Goal: Task Accomplishment & Management: Use online tool/utility

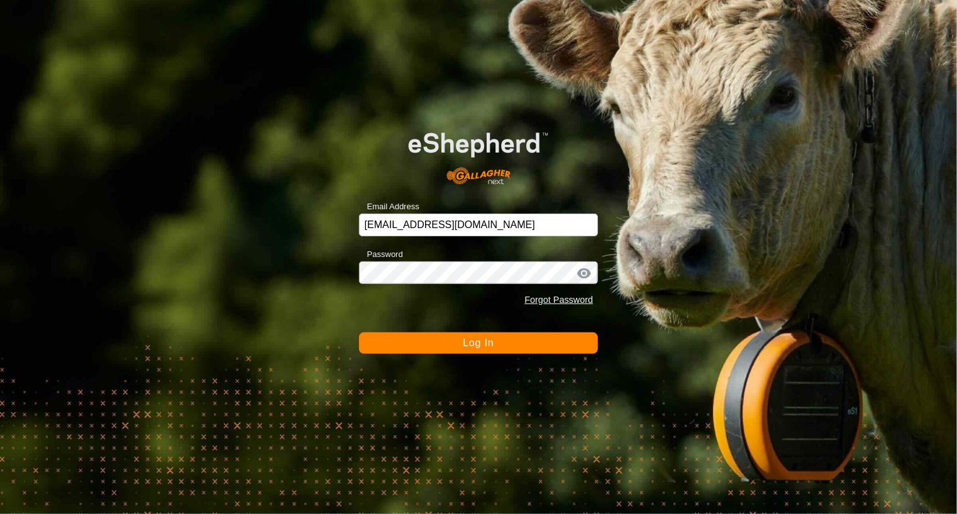
click at [485, 338] on span "Log In" at bounding box center [478, 343] width 31 height 11
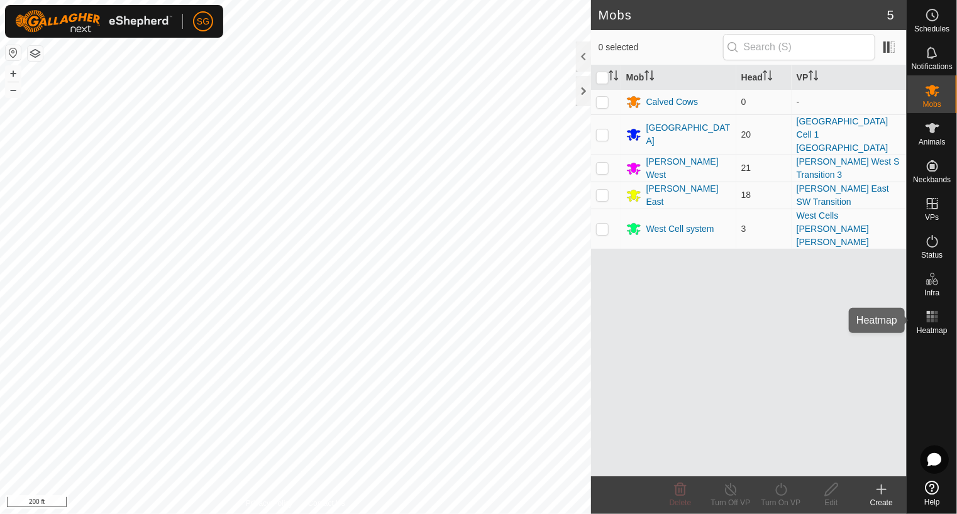
click at [929, 315] on rect at bounding box center [928, 316] width 3 height 3
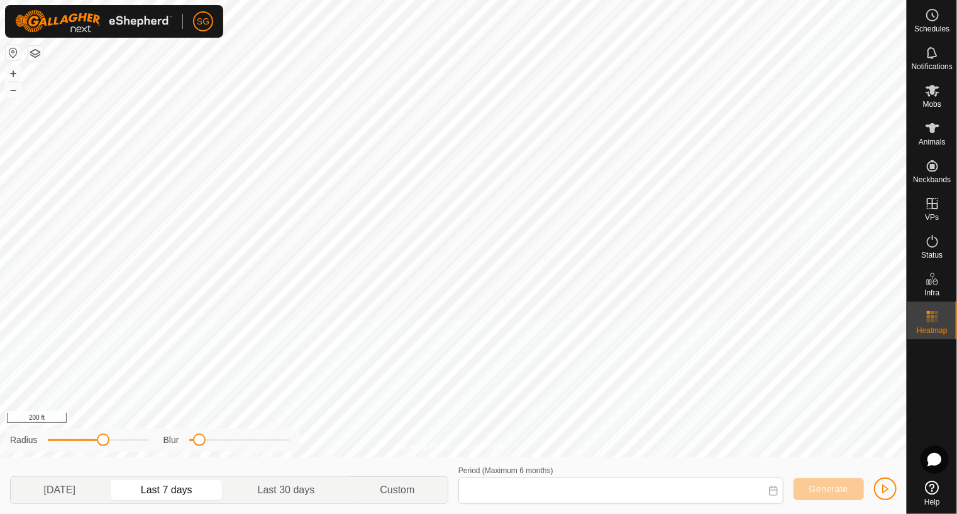
type input "[DATE] - [DATE]"
click at [933, 91] on icon at bounding box center [932, 91] width 14 height 12
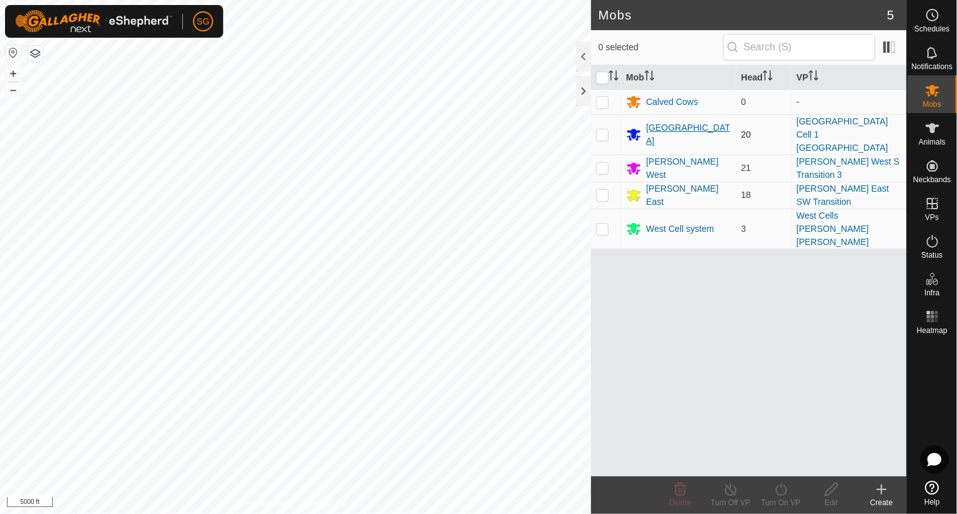
click at [644, 121] on div "[GEOGRAPHIC_DATA]" at bounding box center [678, 134] width 105 height 26
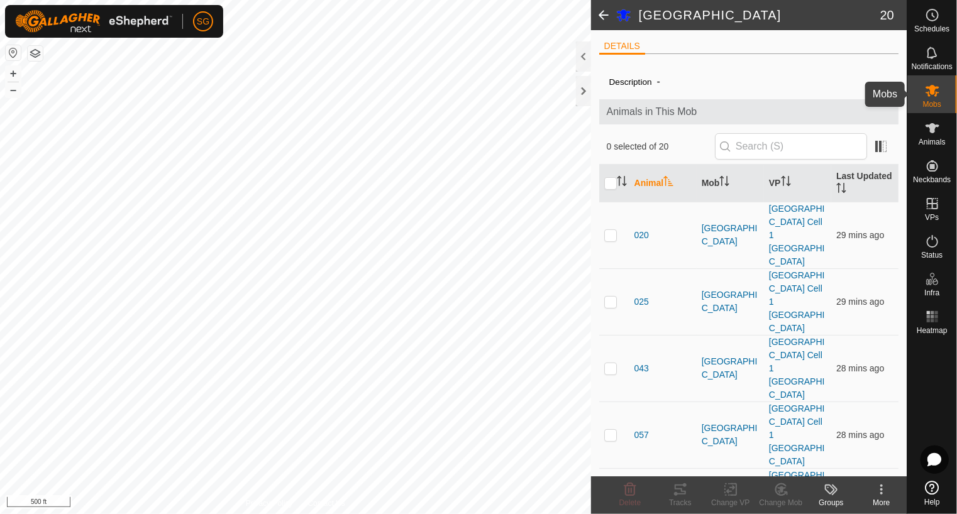
click at [932, 95] on icon at bounding box center [932, 90] width 15 height 15
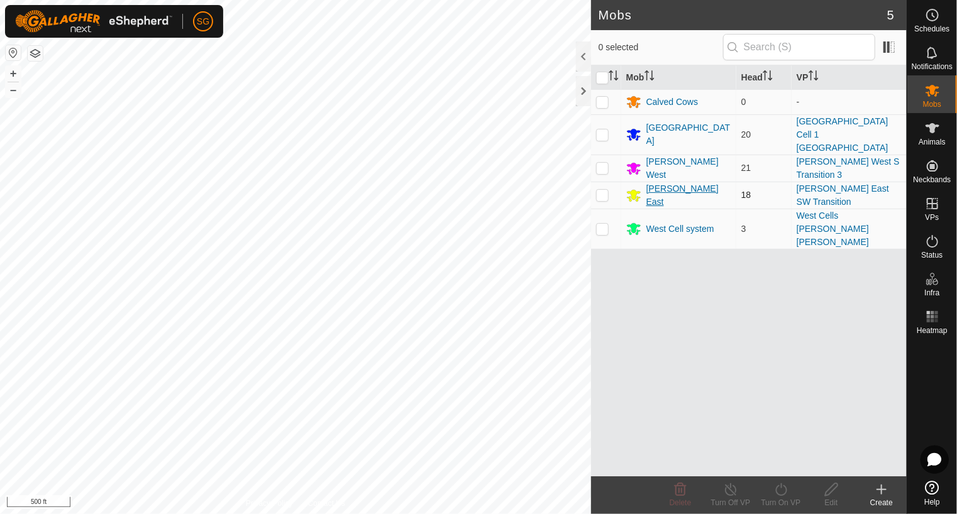
click at [646, 182] on div "[PERSON_NAME] East" at bounding box center [688, 195] width 85 height 26
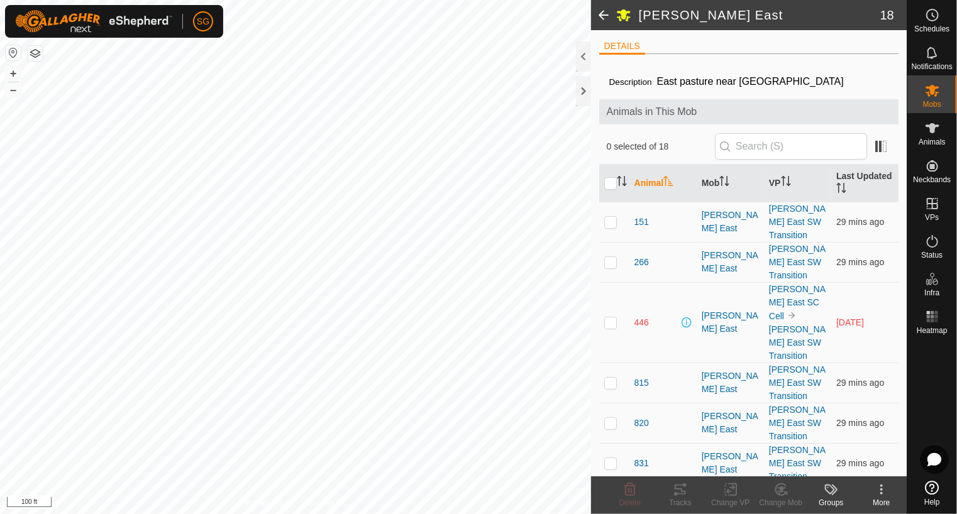
click at [612, 288] on td at bounding box center [614, 322] width 30 height 80
checkbox input "true"
click at [644, 316] on span "446" at bounding box center [641, 322] width 14 height 13
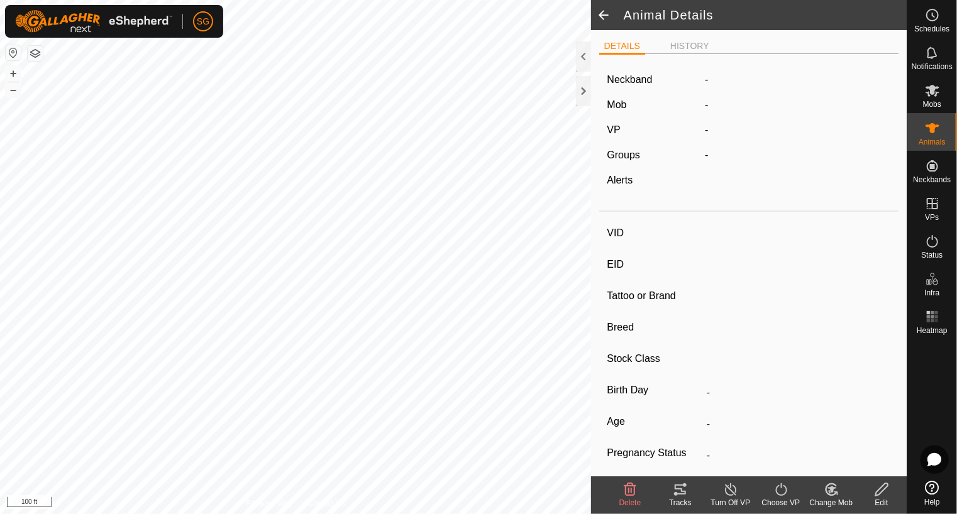
type input "446"
type input "-"
type input "446"
type input "Angus"
type input "Cow"
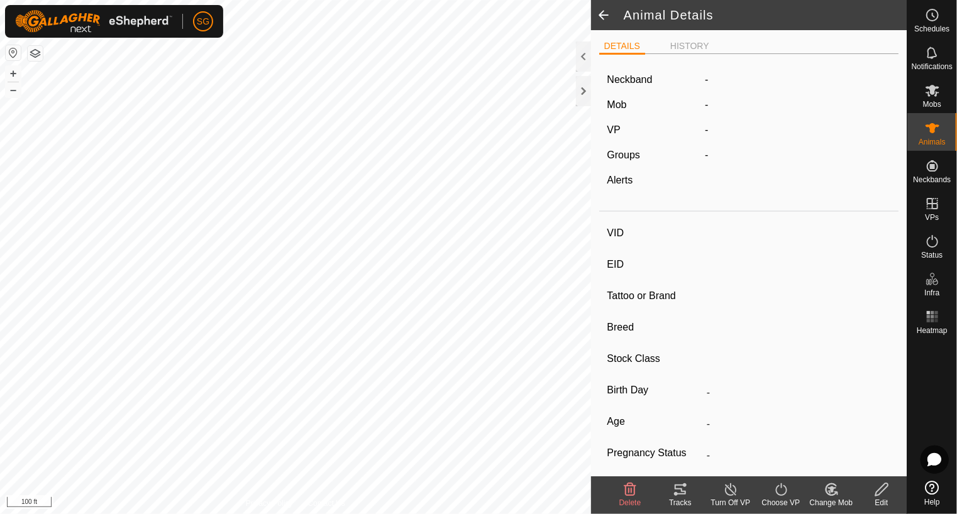
type input "Pregnant"
type input "0 kg"
type input "-"
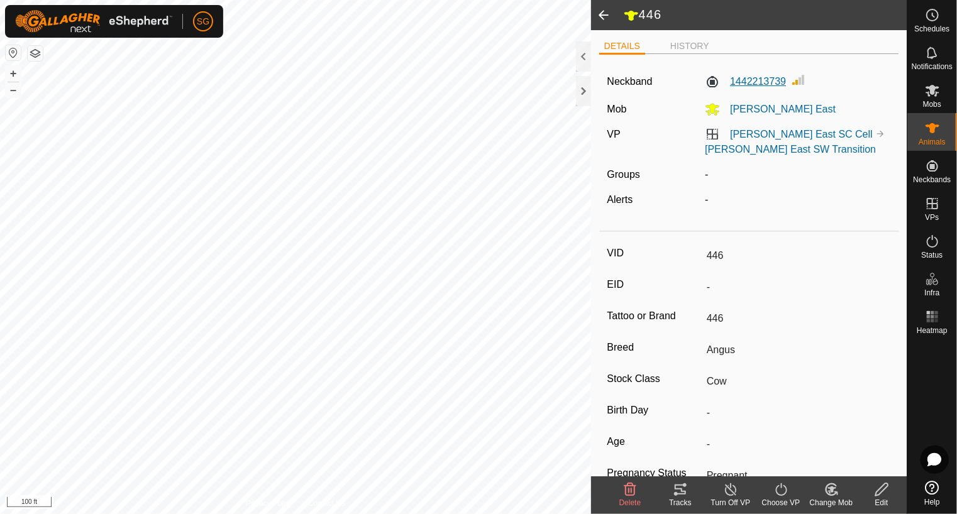
click at [749, 83] on label "1442213739" at bounding box center [745, 81] width 81 height 15
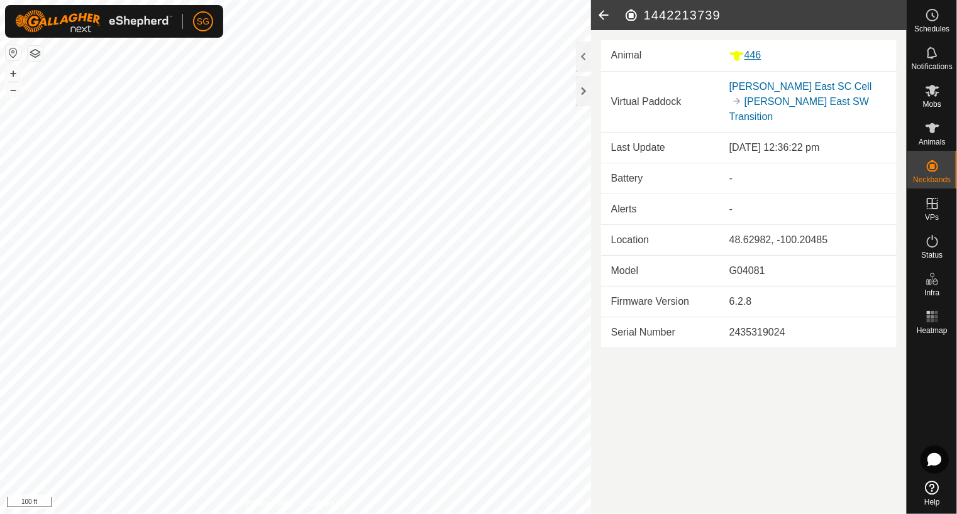
click at [754, 61] on div "446" at bounding box center [807, 56] width 157 height 16
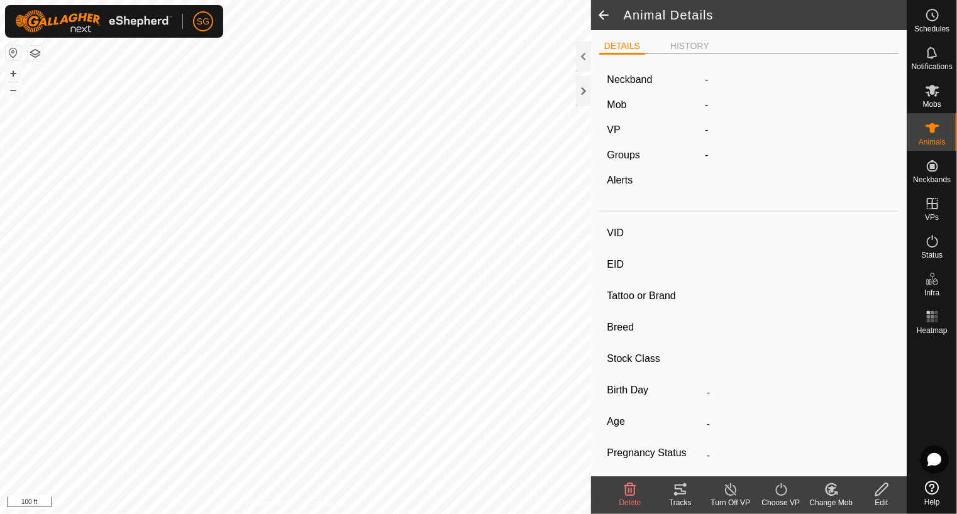
type input "446"
type input "-"
type input "446"
type input "Angus"
type input "Cow"
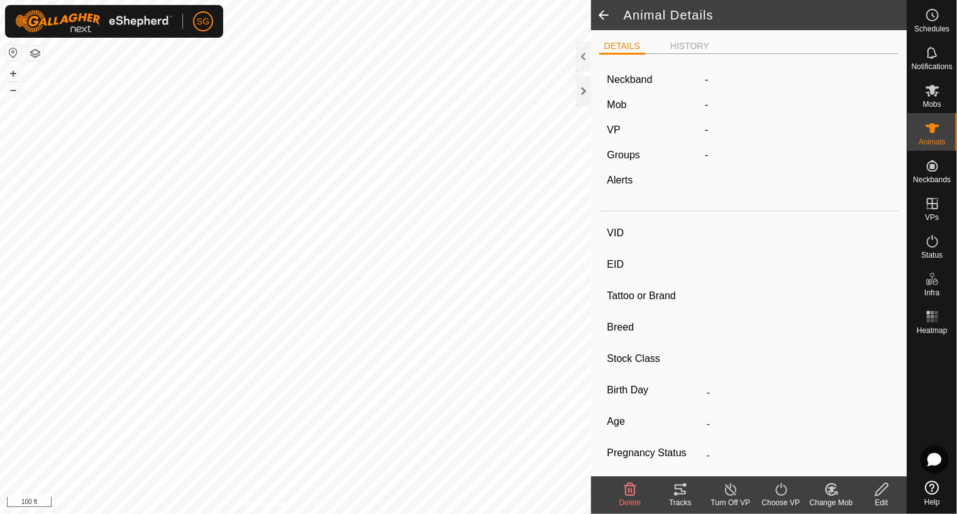
type input "Pregnant"
type input "0 kg"
type input "-"
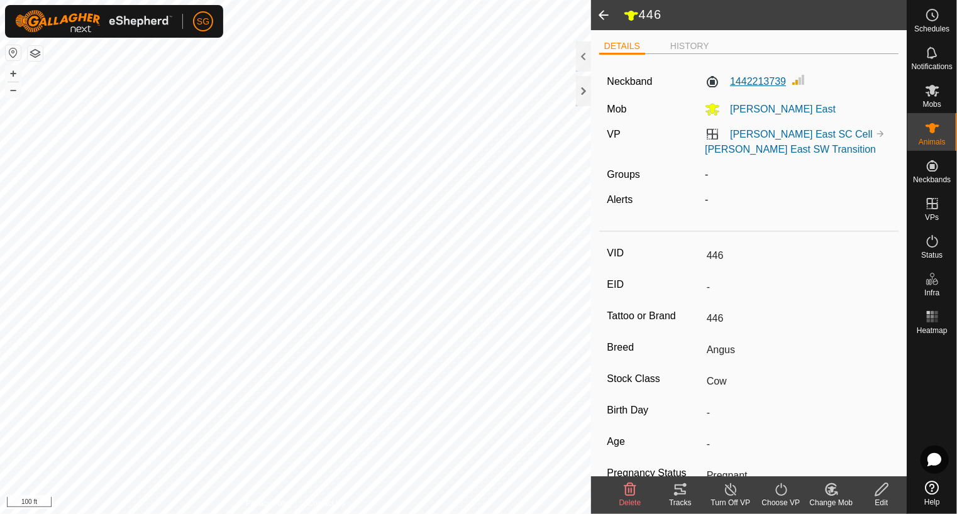
click at [756, 84] on label "1442213739" at bounding box center [745, 81] width 81 height 15
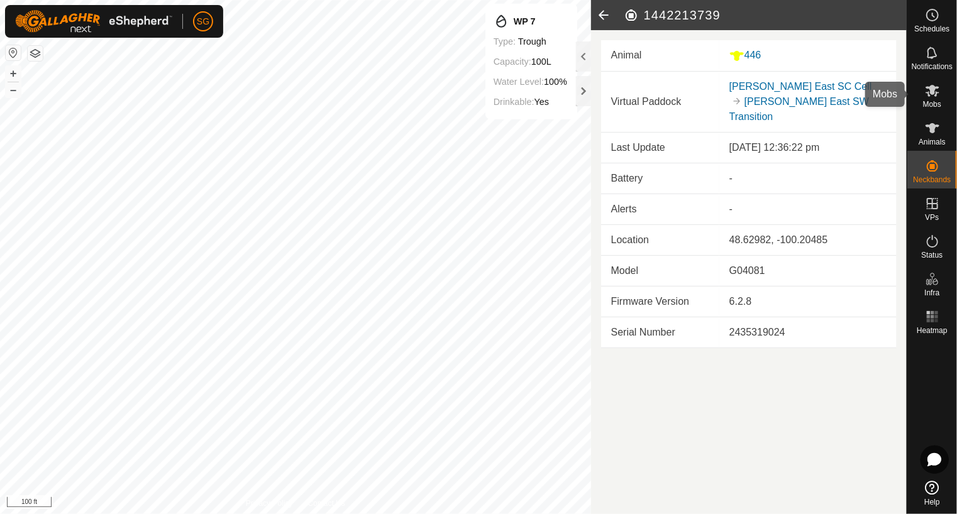
click at [934, 99] on es-mob-svg-icon at bounding box center [932, 90] width 23 height 20
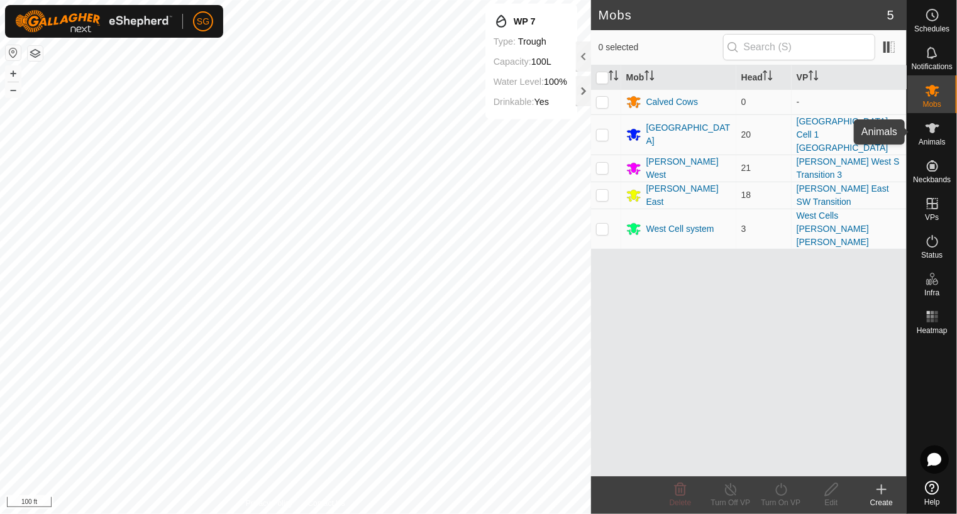
click at [932, 139] on span "Animals" at bounding box center [931, 142] width 27 height 8
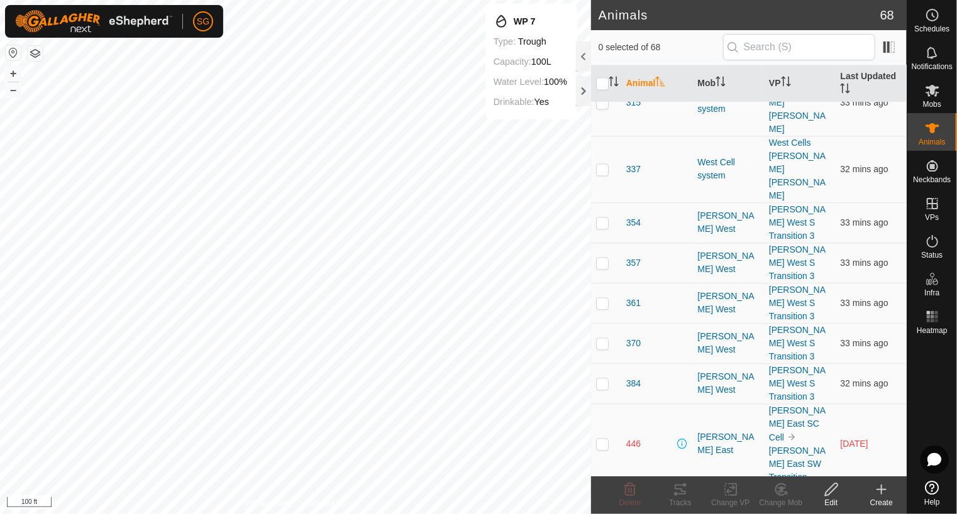
scroll to position [1069, 0]
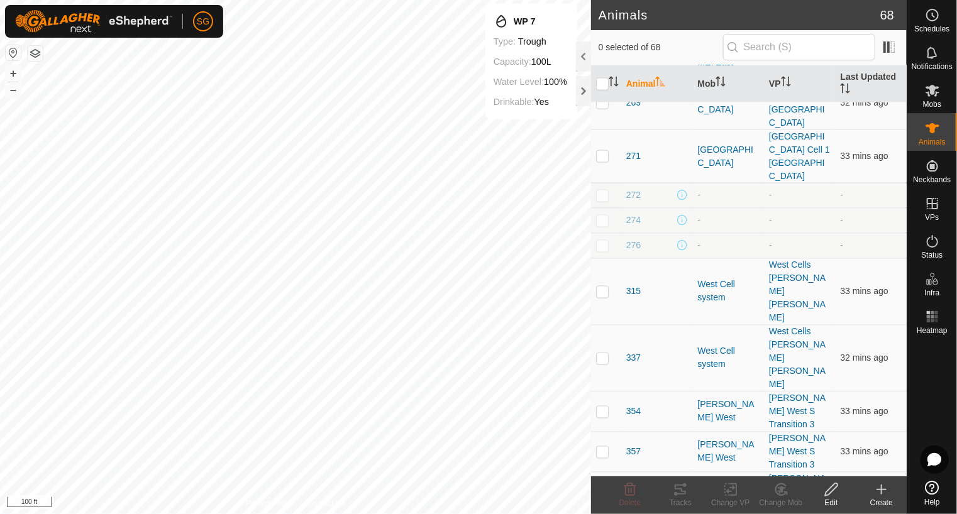
checkbox input "true"
click at [683, 494] on icon at bounding box center [680, 490] width 11 height 10
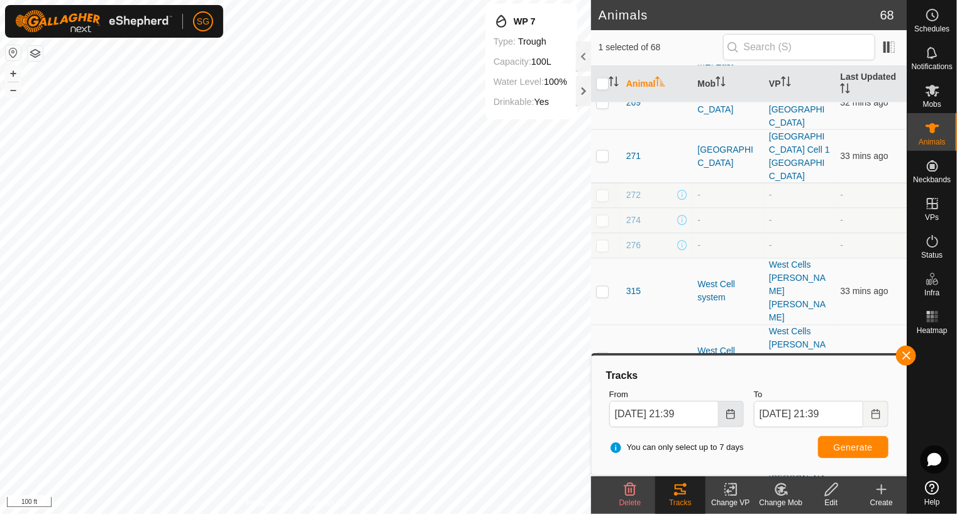
click at [732, 415] on icon "Choose Date" at bounding box center [730, 414] width 10 height 10
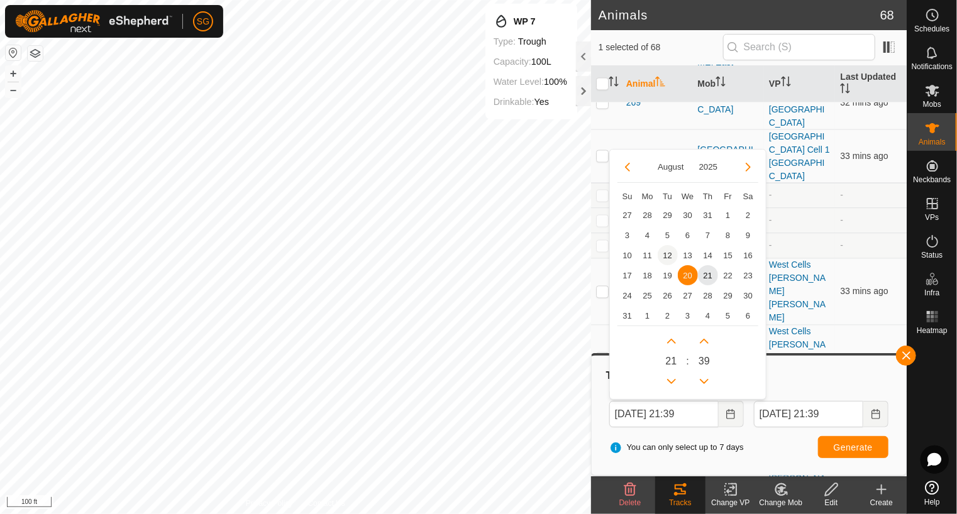
click at [665, 256] on span "12" at bounding box center [668, 255] width 20 height 20
type input "[DATE] 21:39"
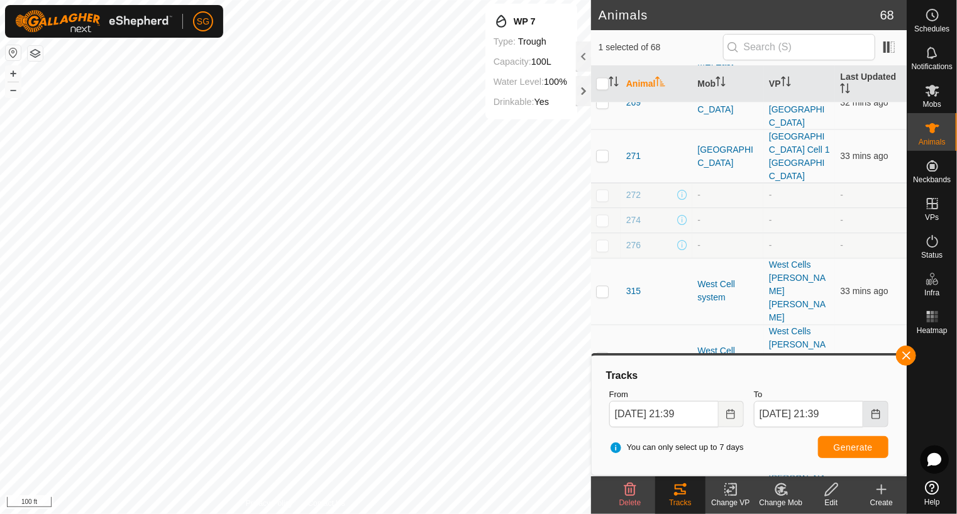
click at [875, 412] on icon "Choose Date" at bounding box center [876, 414] width 10 height 10
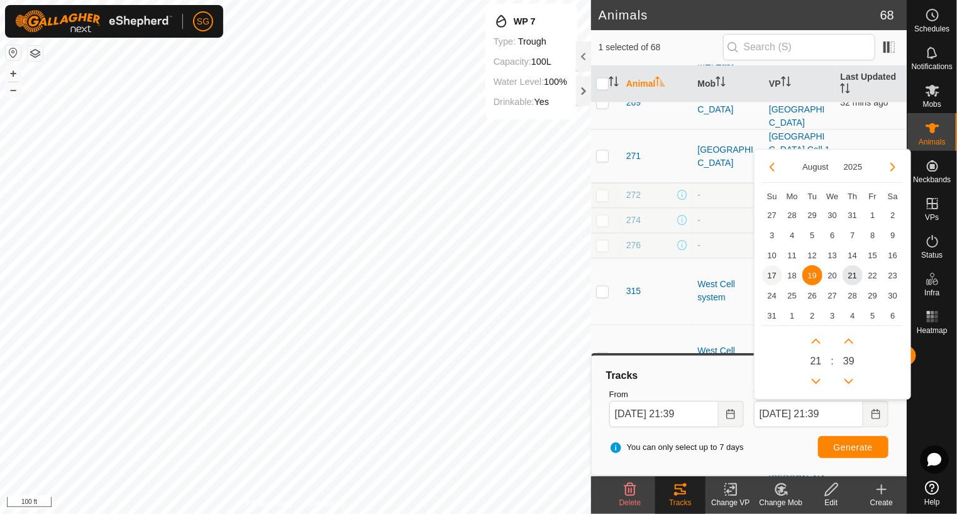
click at [774, 275] on span "17" at bounding box center [772, 275] width 20 height 20
type input "[DATE] 21:39"
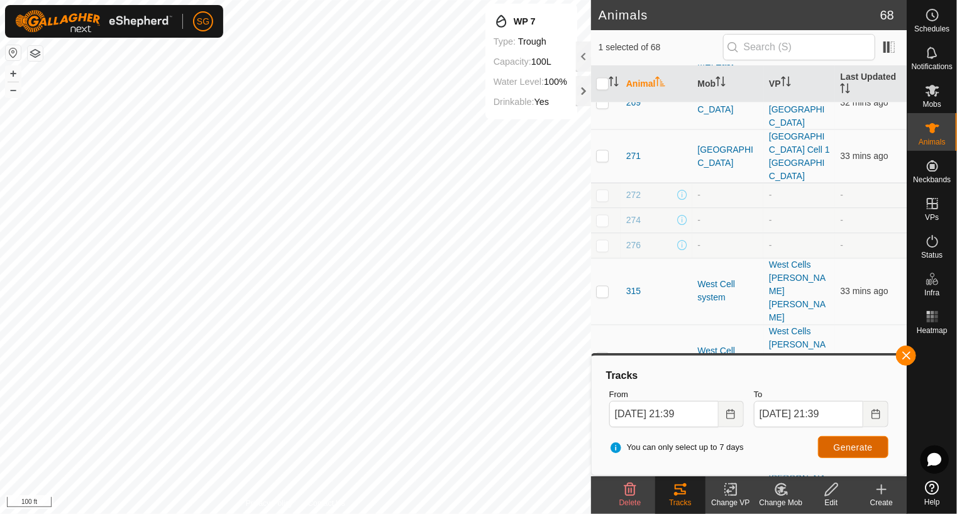
click at [832, 445] on button "Generate" at bounding box center [853, 447] width 70 height 22
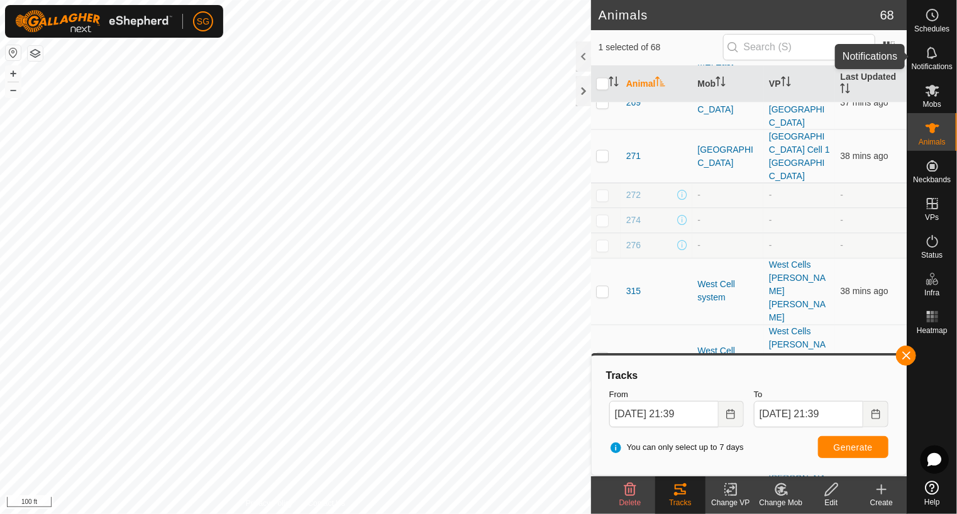
click at [929, 58] on icon at bounding box center [932, 53] width 10 height 12
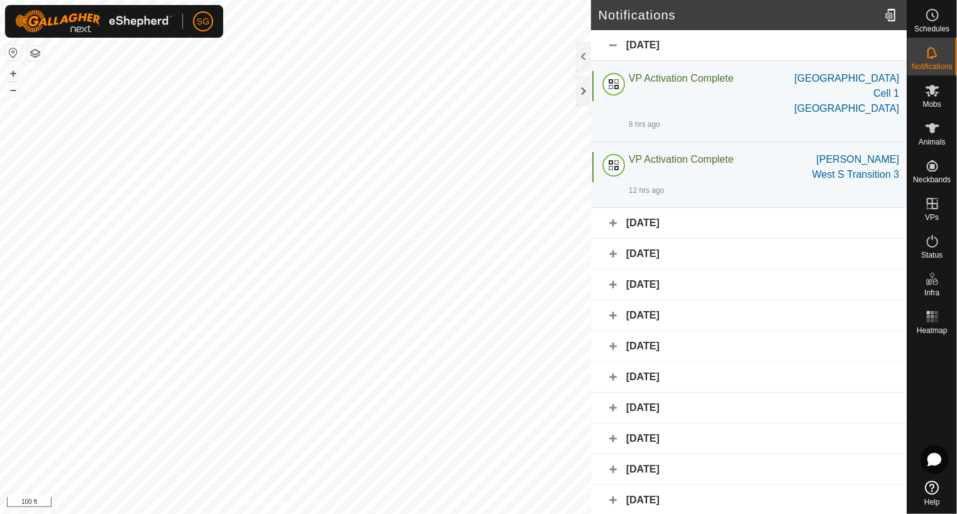
click at [612, 208] on div "[DATE]" at bounding box center [749, 223] width 316 height 31
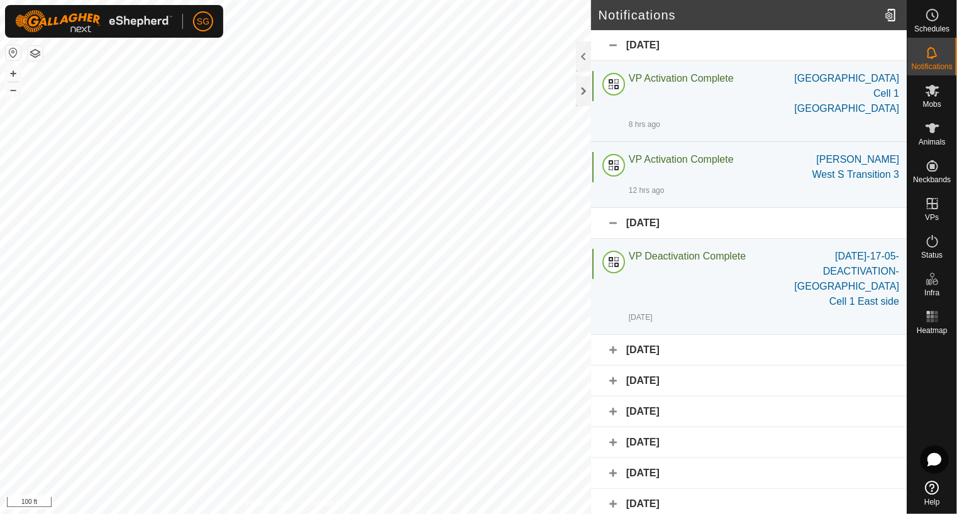
click at [611, 335] on div "[DATE]" at bounding box center [749, 350] width 316 height 31
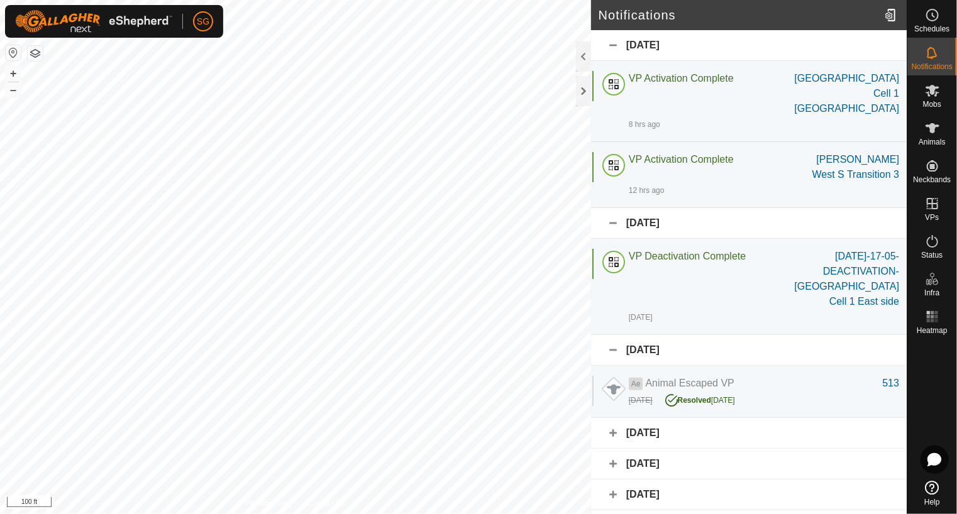
click at [613, 418] on div "[DATE]" at bounding box center [749, 433] width 316 height 31
